Goal: Information Seeking & Learning: Stay updated

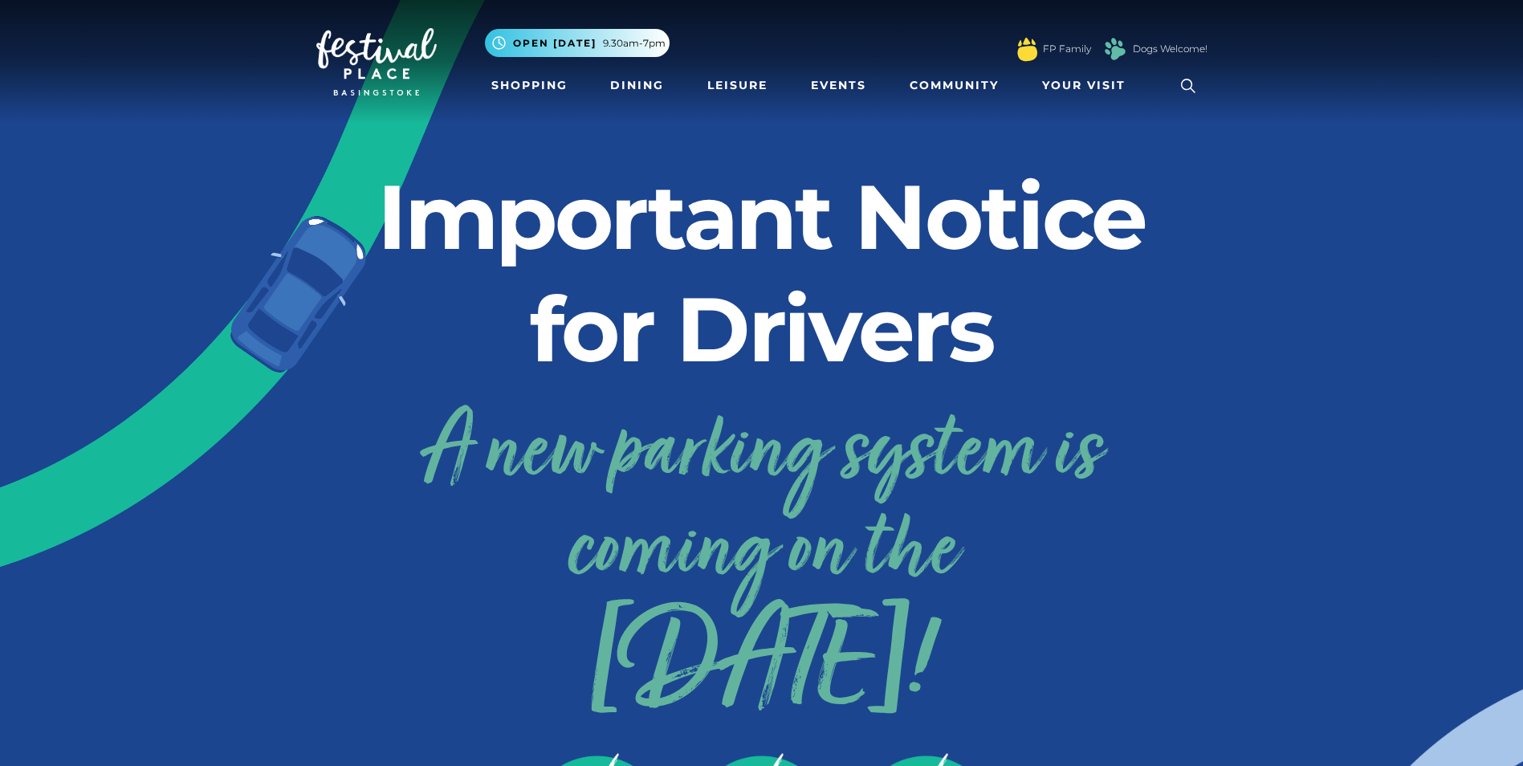
click at [426, 528] on h3 "A new parking system is coming on the [DATE]!" at bounding box center [761, 570] width 891 height 336
